Goal: Consume media (video, audio)

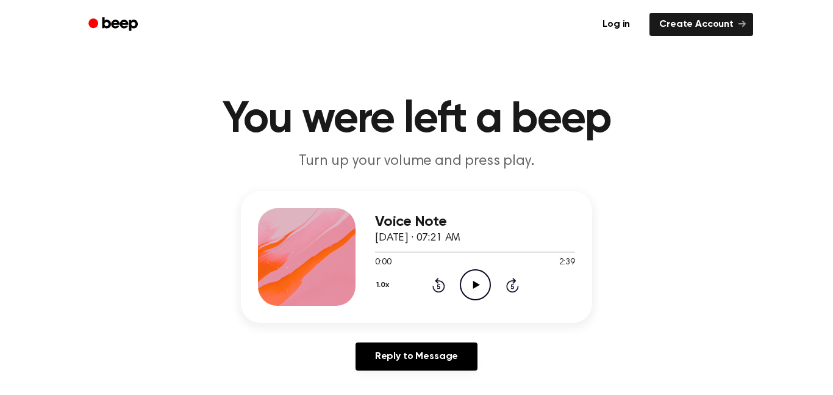
click at [471, 295] on icon "Play Audio" at bounding box center [475, 284] width 31 height 31
click at [481, 285] on icon "Pause Audio" at bounding box center [475, 284] width 31 height 31
click at [437, 282] on icon at bounding box center [438, 284] width 13 height 15
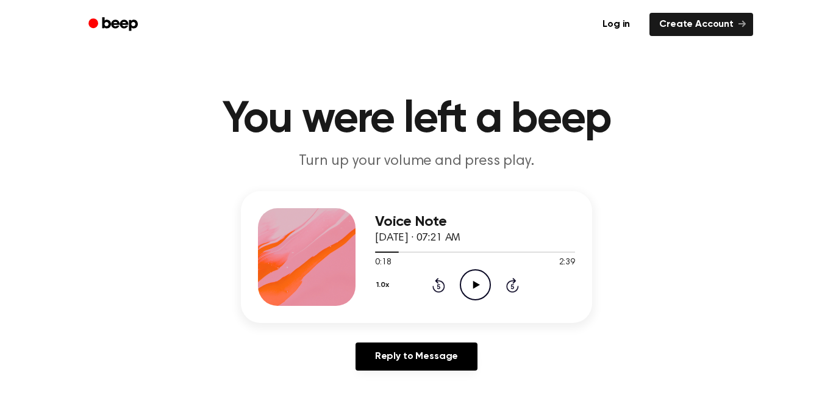
click at [437, 282] on icon at bounding box center [438, 284] width 13 height 15
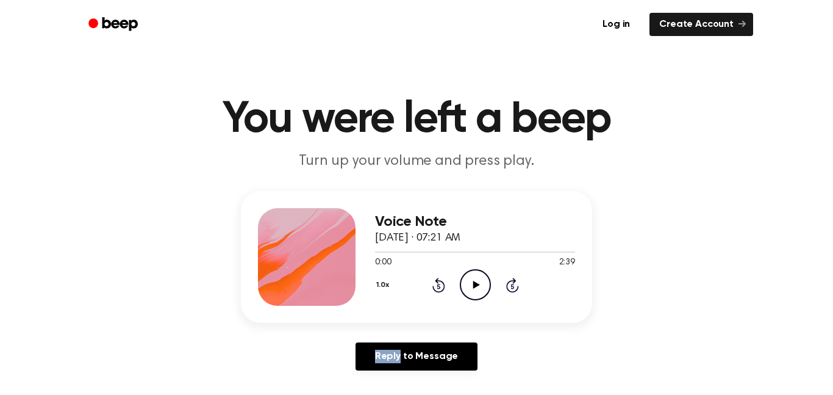
click at [476, 285] on icon at bounding box center [476, 285] width 7 height 8
click at [476, 285] on icon at bounding box center [475, 285] width 5 height 8
click at [476, 285] on icon at bounding box center [476, 285] width 7 height 8
click at [476, 286] on icon at bounding box center [475, 285] width 5 height 8
click at [435, 290] on icon at bounding box center [438, 284] width 13 height 15
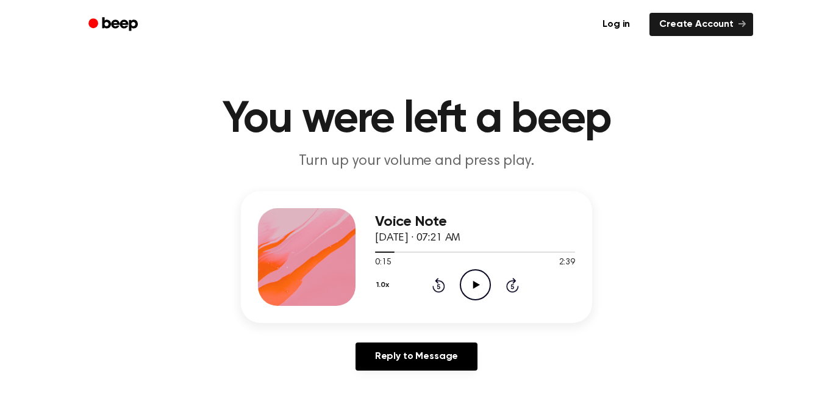
click at [475, 283] on icon at bounding box center [476, 285] width 7 height 8
click at [476, 283] on icon "Pause Audio" at bounding box center [475, 284] width 31 height 31
click at [476, 283] on icon at bounding box center [476, 285] width 7 height 8
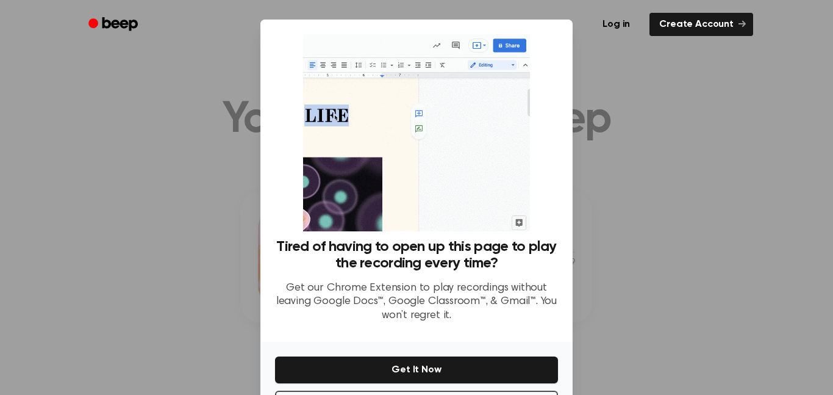
click at [612, 302] on div at bounding box center [416, 197] width 833 height 395
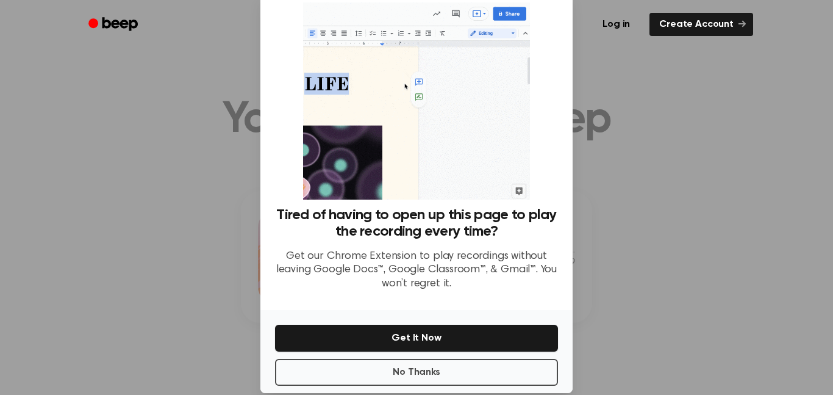
scroll to position [49, 0]
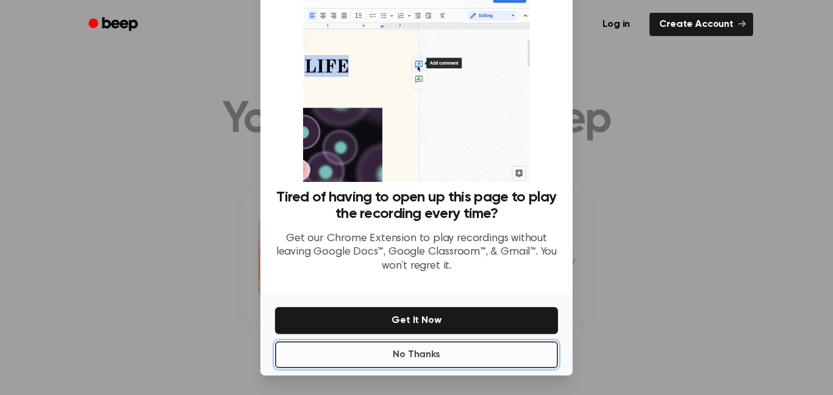
click at [448, 356] on button "No Thanks" at bounding box center [416, 354] width 283 height 27
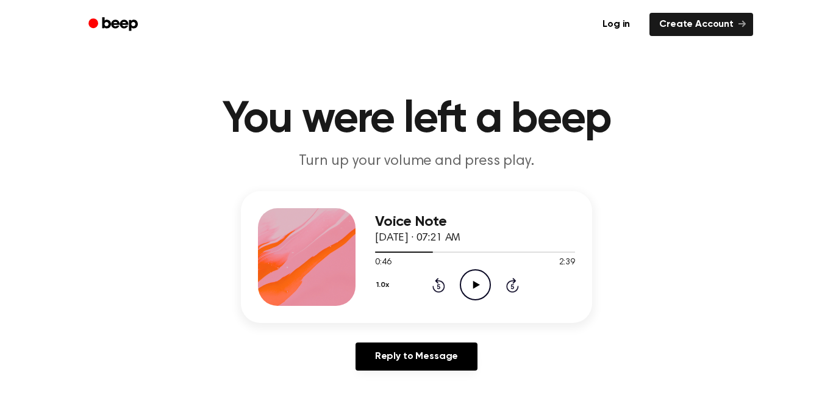
click at [468, 289] on icon "Play Audio" at bounding box center [475, 284] width 31 height 31
click at [440, 287] on icon "Rewind 5 seconds" at bounding box center [438, 285] width 13 height 16
drag, startPoint x: 468, startPoint y: 279, endPoint x: 465, endPoint y: 285, distance: 6.8
click at [465, 285] on icon "Pause Audio" at bounding box center [475, 284] width 31 height 31
click at [476, 289] on icon "Play Audio" at bounding box center [475, 284] width 31 height 31
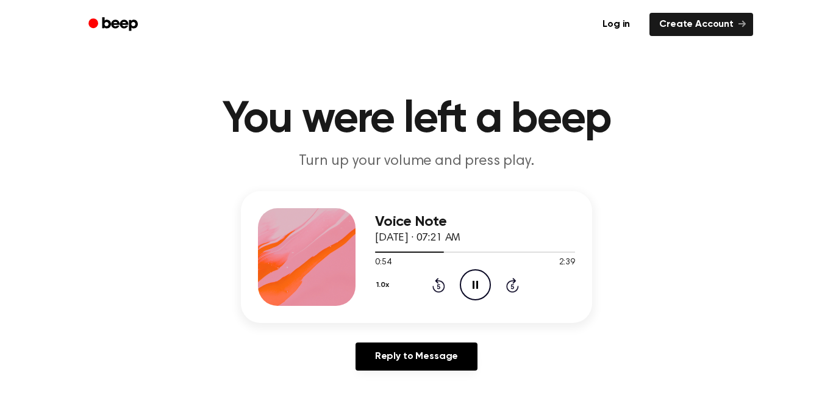
click at [466, 295] on icon "Pause Audio" at bounding box center [475, 284] width 31 height 31
click at [474, 279] on icon "Play Audio" at bounding box center [475, 284] width 31 height 31
click at [475, 279] on icon "Pause Audio" at bounding box center [475, 284] width 31 height 31
